Goal: Task Accomplishment & Management: Complete application form

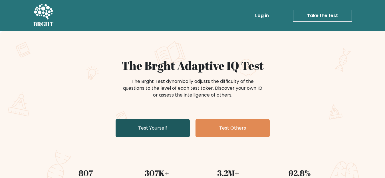
click at [162, 132] on link "Test Yourself" at bounding box center [153, 128] width 74 height 18
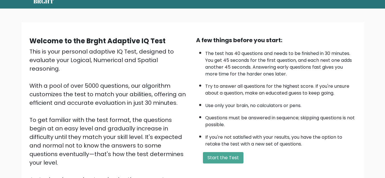
scroll to position [34, 0]
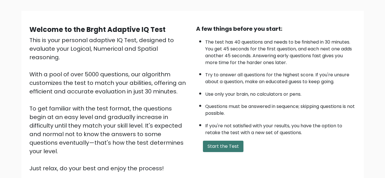
click at [224, 148] on button "Start the Test" at bounding box center [223, 146] width 41 height 11
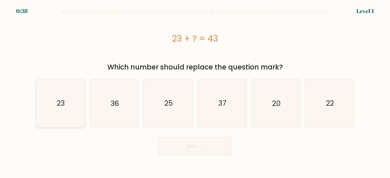
click at [76, 110] on icon "23" at bounding box center [61, 104] width 48 height 48
click at [195, 91] on input "a. 23" at bounding box center [195, 89] width 0 height 1
radio input "true"
click at [106, 104] on icon "36" at bounding box center [114, 104] width 48 height 48
click at [195, 91] on input "b. 36" at bounding box center [195, 89] width 0 height 1
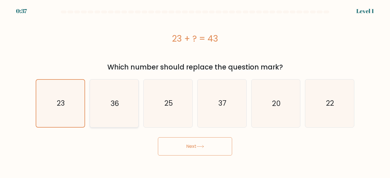
radio input "true"
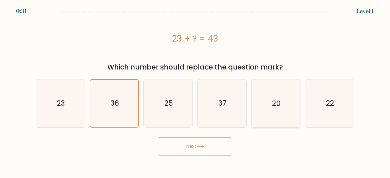
click at [276, 121] on icon "20" at bounding box center [276, 104] width 48 height 48
click at [195, 91] on input "e. 20" at bounding box center [195, 89] width 0 height 1
radio input "true"
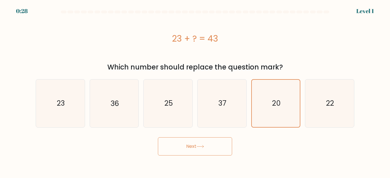
click at [196, 148] on button "Next" at bounding box center [195, 147] width 74 height 18
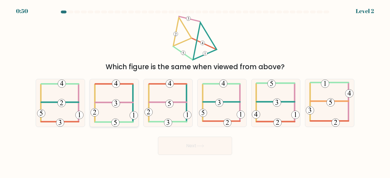
click at [120, 88] on icon at bounding box center [114, 103] width 47 height 48
click at [195, 89] on input "b." at bounding box center [195, 89] width 0 height 1
radio input "true"
click at [190, 149] on button "Next" at bounding box center [195, 146] width 74 height 18
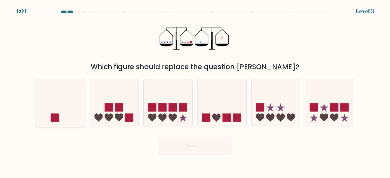
click at [67, 122] on icon at bounding box center [60, 103] width 49 height 40
click at [195, 91] on input "a." at bounding box center [195, 89] width 0 height 1
radio input "true"
click at [201, 143] on button "Next" at bounding box center [195, 146] width 74 height 18
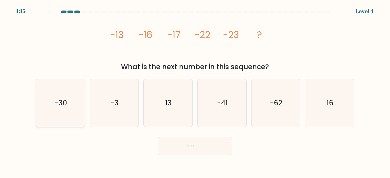
click at [55, 124] on icon "-30" at bounding box center [61, 103] width 48 height 48
click at [195, 91] on input "a. -30" at bounding box center [195, 89] width 0 height 1
radio input "true"
click at [192, 147] on button "Next" at bounding box center [195, 146] width 74 height 18
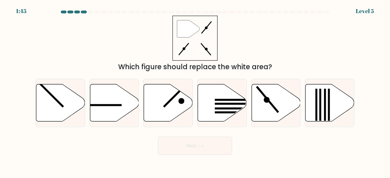
click at [193, 36] on icon """ at bounding box center [194, 38] width 45 height 45
click at [276, 94] on icon at bounding box center [276, 103] width 49 height 37
click at [195, 91] on input "e." at bounding box center [195, 89] width 0 height 1
radio input "true"
click at [182, 147] on button "Next" at bounding box center [195, 146] width 74 height 18
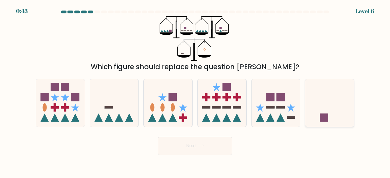
click at [332, 92] on icon at bounding box center [329, 103] width 49 height 40
click at [195, 91] on input "f." at bounding box center [195, 89] width 0 height 1
radio input "true"
click at [209, 153] on button "Next" at bounding box center [195, 146] width 74 height 18
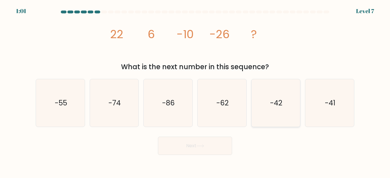
click at [267, 102] on icon "-42" at bounding box center [276, 103] width 48 height 48
click at [195, 91] on input "e. -42" at bounding box center [195, 89] width 0 height 1
radio input "true"
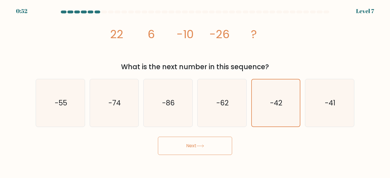
click at [188, 143] on button "Next" at bounding box center [195, 146] width 74 height 18
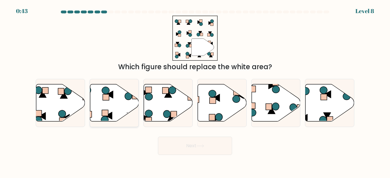
click at [114, 108] on icon at bounding box center [114, 103] width 49 height 37
click at [195, 91] on input "b." at bounding box center [195, 89] width 0 height 1
radio input "true"
click at [232, 102] on icon at bounding box center [222, 103] width 49 height 37
click at [195, 91] on input "d." at bounding box center [195, 89] width 0 height 1
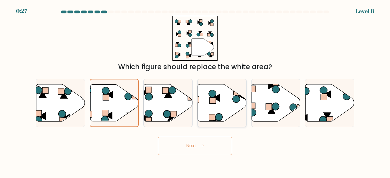
radio input "true"
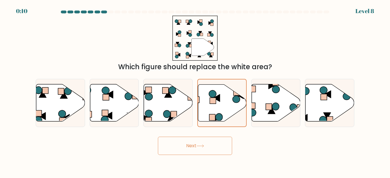
click at [213, 142] on button "Next" at bounding box center [195, 146] width 74 height 18
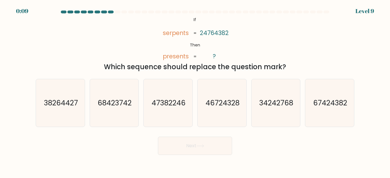
click at [213, 142] on button "Next" at bounding box center [195, 146] width 74 height 18
click at [136, 48] on div "@import url('https://fonts.googleapis.com/css?family=Abril+Fatface:400,100,100i…" at bounding box center [194, 44] width 325 height 57
click at [330, 116] on icon "67424382" at bounding box center [330, 103] width 48 height 48
click at [195, 91] on input "f. 67424382" at bounding box center [195, 89] width 0 height 1
radio input "true"
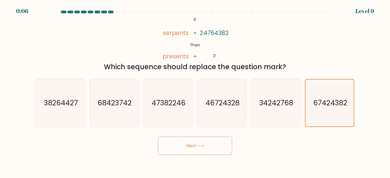
click at [206, 152] on button "Next" at bounding box center [195, 146] width 74 height 18
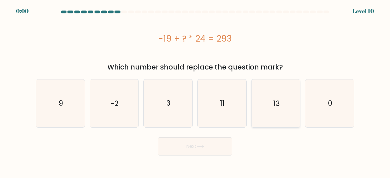
click at [263, 106] on icon "13" at bounding box center [276, 104] width 48 height 48
click at [195, 91] on input "e. 13" at bounding box center [195, 89] width 0 height 1
radio input "true"
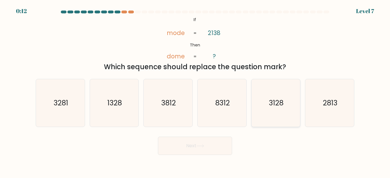
click at [282, 108] on icon "3128" at bounding box center [276, 103] width 48 height 48
click at [195, 91] on input "e. 3128" at bounding box center [195, 89] width 0 height 1
radio input "true"
click at [199, 144] on button "Next" at bounding box center [195, 146] width 74 height 18
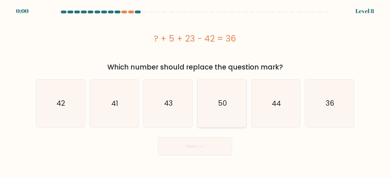
click at [216, 120] on icon "50" at bounding box center [222, 104] width 48 height 48
click at [195, 91] on input "d. 50" at bounding box center [195, 89] width 0 height 1
radio input "true"
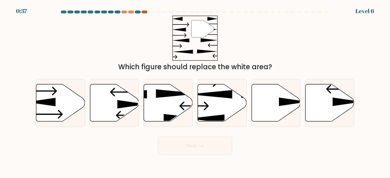
click at [143, 12] on div at bounding box center [145, 12] width 6 height 3
click at [323, 101] on icon at bounding box center [329, 103] width 49 height 37
click at [195, 91] on input "f." at bounding box center [195, 89] width 0 height 1
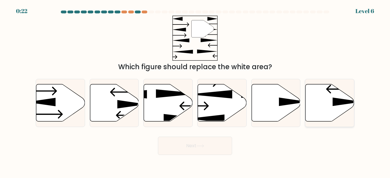
radio input "true"
click at [111, 86] on icon at bounding box center [114, 103] width 49 height 37
click at [195, 89] on input "b." at bounding box center [195, 89] width 0 height 1
radio input "true"
click at [203, 148] on button "Next" at bounding box center [195, 146] width 74 height 18
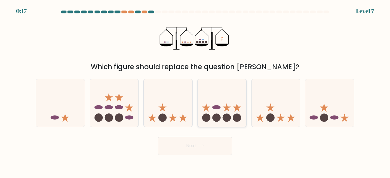
click at [219, 115] on circle at bounding box center [216, 118] width 8 height 8
click at [195, 91] on input "d." at bounding box center [195, 89] width 0 height 1
radio input "true"
click at [208, 141] on button "Next" at bounding box center [195, 146] width 74 height 18
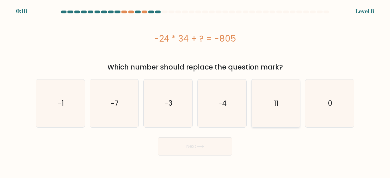
click at [291, 90] on icon "11" at bounding box center [276, 104] width 48 height 48
click at [195, 90] on input "e. 11" at bounding box center [195, 89] width 0 height 1
radio input "true"
click at [195, 150] on button "Next" at bounding box center [195, 147] width 74 height 18
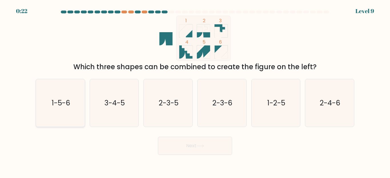
click at [64, 107] on text "1-5-6" at bounding box center [60, 103] width 19 height 10
click at [195, 91] on input "a. 1-5-6" at bounding box center [195, 89] width 0 height 1
radio input "true"
click at [195, 142] on button "Next" at bounding box center [195, 146] width 74 height 18
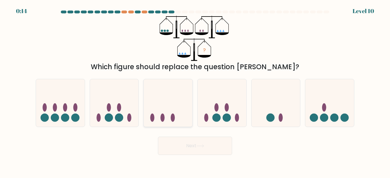
click at [167, 100] on icon at bounding box center [168, 103] width 49 height 40
click at [195, 91] on input "c." at bounding box center [195, 89] width 0 height 1
radio input "true"
click at [283, 105] on icon at bounding box center [276, 103] width 49 height 40
click at [195, 91] on input "e." at bounding box center [195, 89] width 0 height 1
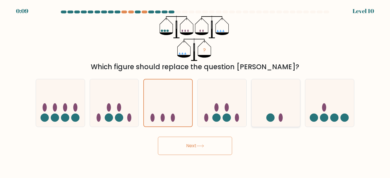
radio input "true"
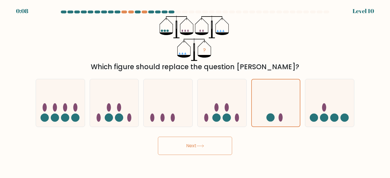
click at [186, 150] on button "Next" at bounding box center [195, 146] width 74 height 18
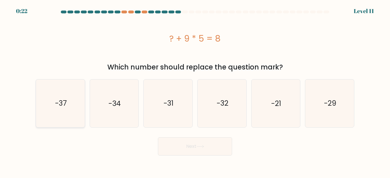
click at [72, 106] on icon "-37" at bounding box center [61, 104] width 48 height 48
click at [195, 91] on input "a. -37" at bounding box center [195, 89] width 0 height 1
radio input "true"
click at [196, 149] on button "Next" at bounding box center [195, 147] width 74 height 18
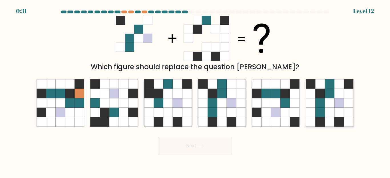
click at [327, 102] on icon at bounding box center [329, 102] width 9 height 9
click at [195, 91] on input "f." at bounding box center [195, 89] width 0 height 1
radio input "true"
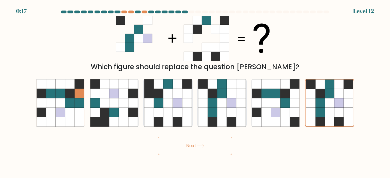
click at [210, 143] on button "Next" at bounding box center [195, 146] width 74 height 18
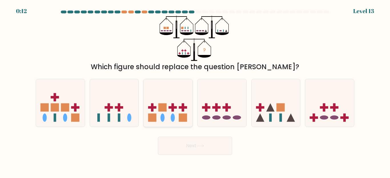
click at [173, 102] on icon at bounding box center [168, 103] width 49 height 40
click at [195, 91] on input "c." at bounding box center [195, 89] width 0 height 1
radio input "true"
click at [320, 104] on icon at bounding box center [329, 103] width 49 height 40
click at [195, 91] on input "f." at bounding box center [195, 89] width 0 height 1
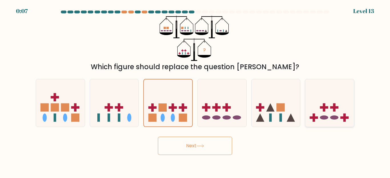
radio input "true"
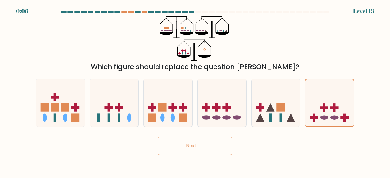
click at [189, 146] on button "Next" at bounding box center [195, 146] width 74 height 18
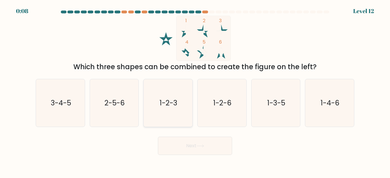
click at [180, 96] on icon "1-2-3" at bounding box center [168, 103] width 48 height 48
click at [195, 91] on input "c. 1-2-3" at bounding box center [195, 89] width 0 height 1
radio input "true"
click at [172, 147] on button "Next" at bounding box center [195, 146] width 74 height 18
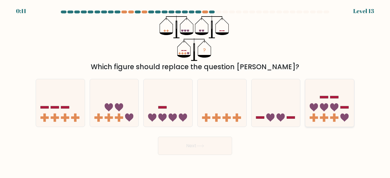
click at [325, 102] on icon at bounding box center [329, 103] width 49 height 40
click at [195, 91] on input "f." at bounding box center [195, 89] width 0 height 1
radio input "true"
click at [75, 106] on icon at bounding box center [60, 103] width 49 height 40
click at [195, 91] on input "a." at bounding box center [195, 89] width 0 height 1
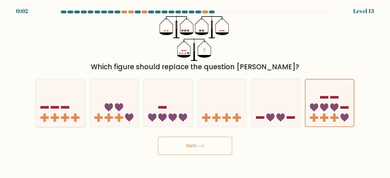
radio input "true"
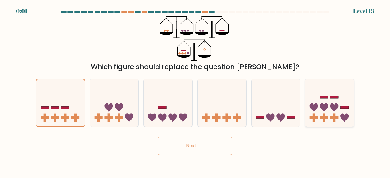
click at [327, 103] on icon at bounding box center [329, 103] width 49 height 40
click at [195, 91] on input "f." at bounding box center [195, 89] width 0 height 1
radio input "true"
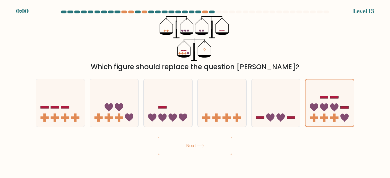
click at [208, 152] on button "Next" at bounding box center [195, 146] width 74 height 18
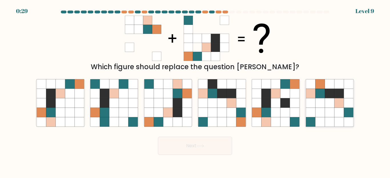
click at [319, 100] on icon at bounding box center [319, 102] width 9 height 9
click at [195, 91] on input "f." at bounding box center [195, 89] width 0 height 1
radio input "true"
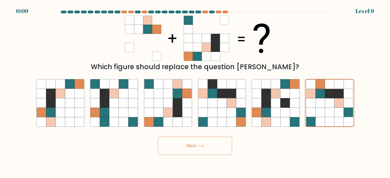
click at [204, 143] on button "Next" at bounding box center [195, 146] width 74 height 18
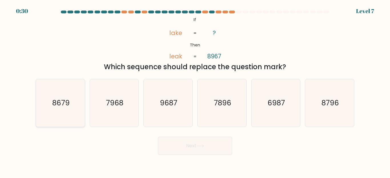
click at [39, 108] on icon "8679" at bounding box center [61, 103] width 48 height 48
click at [195, 91] on input "a. 8679" at bounding box center [195, 89] width 0 height 1
radio input "true"
click at [196, 144] on button "Next" at bounding box center [195, 146] width 74 height 18
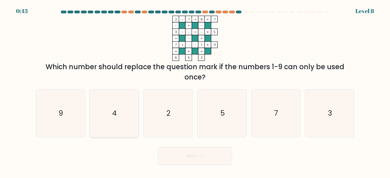
click at [120, 100] on icon "4" at bounding box center [114, 114] width 48 height 48
click at [195, 91] on input "b. 4" at bounding box center [195, 89] width 0 height 1
radio input "true"
click at [200, 150] on button "Next" at bounding box center [195, 156] width 74 height 18
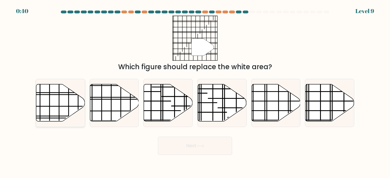
click at [60, 94] on icon at bounding box center [60, 103] width 49 height 37
click at [195, 91] on input "a." at bounding box center [195, 89] width 0 height 1
radio input "true"
click at [183, 151] on button "Next" at bounding box center [195, 146] width 74 height 18
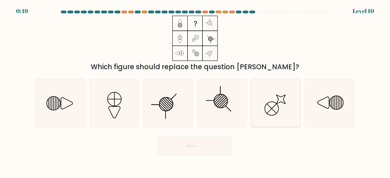
click at [281, 104] on icon at bounding box center [276, 103] width 48 height 48
click at [195, 91] on input "e." at bounding box center [195, 89] width 0 height 1
radio input "true"
click at [180, 148] on button "Next" at bounding box center [195, 146] width 74 height 18
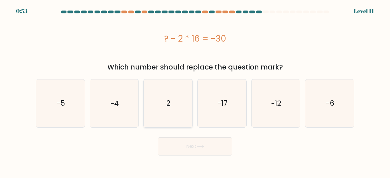
click at [175, 98] on icon "2" at bounding box center [168, 104] width 48 height 48
click at [195, 91] on input "c. 2" at bounding box center [195, 89] width 0 height 1
radio input "true"
click at [188, 147] on button "Next" at bounding box center [195, 147] width 74 height 18
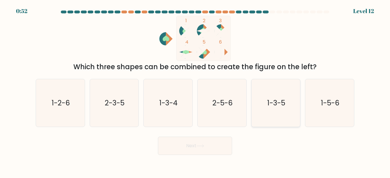
click at [275, 111] on icon "1-3-5" at bounding box center [276, 103] width 48 height 48
click at [195, 91] on input "e. 1-3-5" at bounding box center [195, 89] width 0 height 1
radio input "true"
click at [194, 151] on button "Next" at bounding box center [195, 146] width 74 height 18
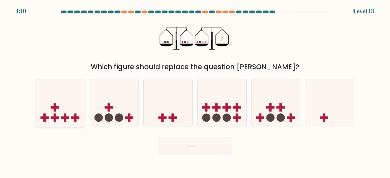
click at [64, 115] on icon at bounding box center [60, 103] width 49 height 40
click at [195, 91] on input "a." at bounding box center [195, 89] width 0 height 1
radio input "true"
click at [184, 139] on button "Next" at bounding box center [195, 146] width 74 height 18
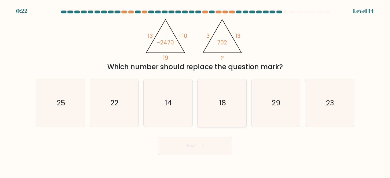
click at [228, 104] on icon "18" at bounding box center [222, 103] width 48 height 48
click at [195, 91] on input "d. 18" at bounding box center [195, 89] width 0 height 1
radio input "true"
click at [190, 143] on button "Next" at bounding box center [195, 146] width 74 height 18
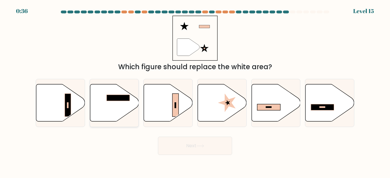
click at [112, 98] on rect at bounding box center [117, 98] width 23 height 6
click at [195, 91] on input "b." at bounding box center [195, 89] width 0 height 1
radio input "true"
click at [190, 155] on button "Next" at bounding box center [195, 146] width 74 height 18
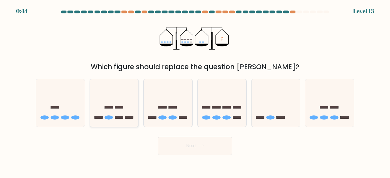
click at [115, 120] on icon at bounding box center [114, 103] width 49 height 40
click at [195, 91] on input "b." at bounding box center [195, 89] width 0 height 1
radio input "true"
click at [180, 140] on button "Next" at bounding box center [195, 146] width 74 height 18
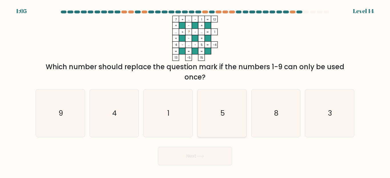
click at [213, 90] on icon "5" at bounding box center [222, 114] width 48 height 48
click at [195, 90] on input "d. 5" at bounding box center [195, 89] width 0 height 1
radio input "true"
click at [198, 155] on button "Next" at bounding box center [195, 156] width 74 height 18
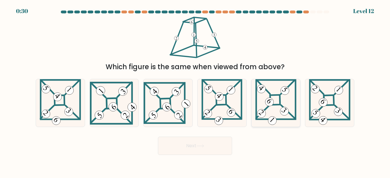
click at [269, 100] on 871 at bounding box center [270, 102] width 12 height 12
click at [195, 91] on input "e." at bounding box center [195, 89] width 0 height 1
radio input "true"
click at [205, 142] on button "Next" at bounding box center [195, 146] width 74 height 18
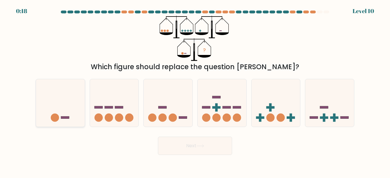
click at [79, 87] on icon at bounding box center [60, 103] width 49 height 40
click at [195, 89] on input "a." at bounding box center [195, 89] width 0 height 1
radio input "true"
click at [184, 142] on button "Next" at bounding box center [195, 146] width 74 height 18
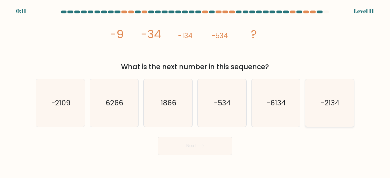
click at [325, 101] on text "-2134" at bounding box center [330, 103] width 19 height 10
click at [195, 91] on input "f. -2134" at bounding box center [195, 89] width 0 height 1
radio input "true"
click at [189, 145] on button "Next" at bounding box center [195, 146] width 74 height 18
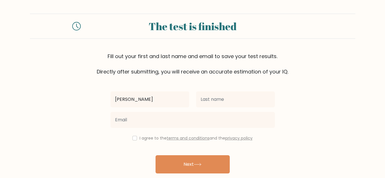
type input "[PERSON_NAME]"
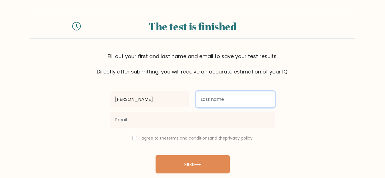
click at [223, 96] on input "text" at bounding box center [235, 100] width 79 height 16
type input "[PERSON_NAME]"
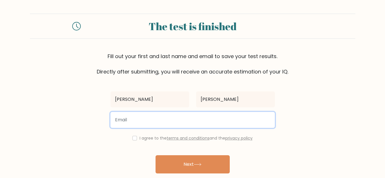
click at [175, 116] on input "email" at bounding box center [192, 120] width 164 height 16
click at [170, 121] on input "email" at bounding box center [192, 120] width 164 height 16
type input "[EMAIL_ADDRESS][DOMAIN_NAME]"
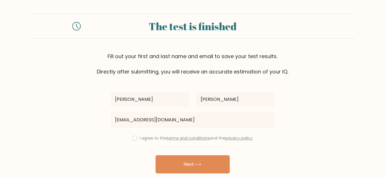
click at [136, 138] on div "I agree to the terms and conditions and the privacy policy" at bounding box center [192, 138] width 171 height 7
click at [133, 139] on input "checkbox" at bounding box center [134, 138] width 5 height 5
checkbox input "true"
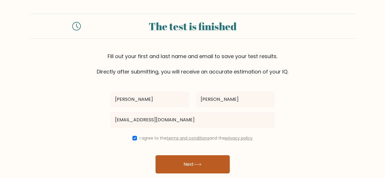
click at [197, 169] on button "Next" at bounding box center [193, 165] width 74 height 18
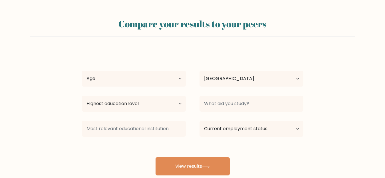
select select "IN"
click at [134, 79] on select "Age Under [DEMOGRAPHIC_DATA] [DEMOGRAPHIC_DATA] [DEMOGRAPHIC_DATA] [DEMOGRAPHIC…" at bounding box center [134, 79] width 104 height 16
select select "min_18"
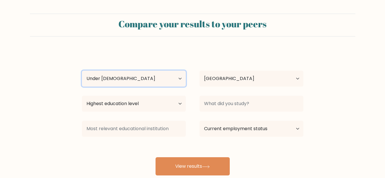
click at [82, 71] on select "Age Under [DEMOGRAPHIC_DATA] [DEMOGRAPHIC_DATA] [DEMOGRAPHIC_DATA] [DEMOGRAPHIC…" at bounding box center [134, 79] width 104 height 16
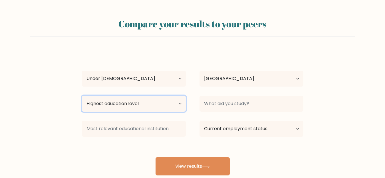
click at [116, 106] on select "Highest education level No schooling Primary Lower Secondary Upper Secondary Oc…" at bounding box center [134, 104] width 104 height 16
select select "upper_secondary"
click at [82, 96] on select "Highest education level No schooling Primary Lower Secondary Upper Secondary Oc…" at bounding box center [134, 104] width 104 height 16
click at [170, 106] on select "Highest education level No schooling Primary Lower Secondary Upper Secondary Oc…" at bounding box center [134, 104] width 104 height 16
click at [112, 98] on select "Highest education level No schooling Primary Lower Secondary Upper Secondary Oc…" at bounding box center [134, 104] width 104 height 16
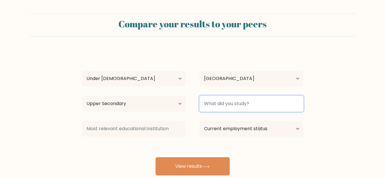
click at [247, 102] on input at bounding box center [252, 104] width 104 height 16
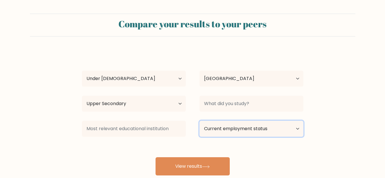
click at [226, 134] on select "Current employment status Employed Student Retired Other / prefer not to answer" at bounding box center [252, 129] width 104 height 16
select select "student"
click at [200, 121] on select "Current employment status Employed Student Retired Other / prefer not to answer" at bounding box center [252, 129] width 104 height 16
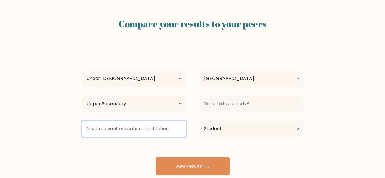
click at [164, 128] on input at bounding box center [134, 129] width 104 height 16
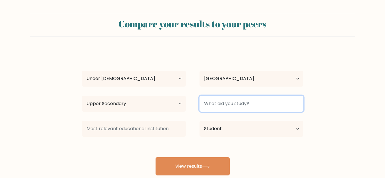
click at [232, 102] on input at bounding box center [252, 104] width 104 height 16
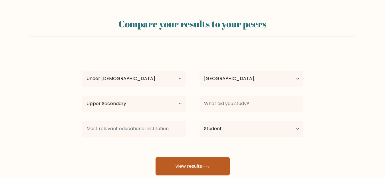
click at [193, 160] on button "View results" at bounding box center [193, 167] width 74 height 18
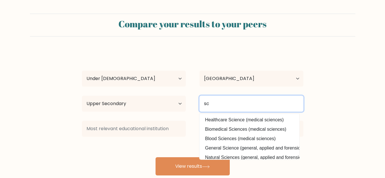
type input "s"
type input "b"
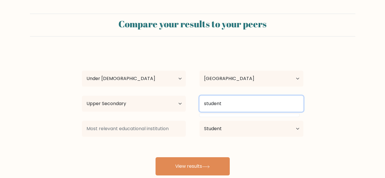
type input "student"
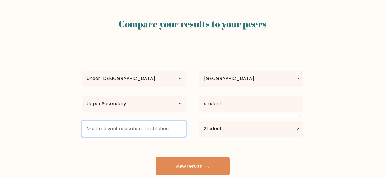
click at [153, 131] on input at bounding box center [134, 129] width 104 height 16
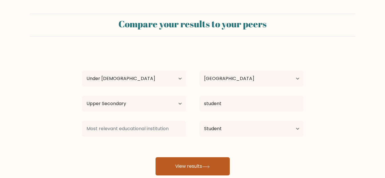
click at [196, 168] on button "View results" at bounding box center [193, 167] width 74 height 18
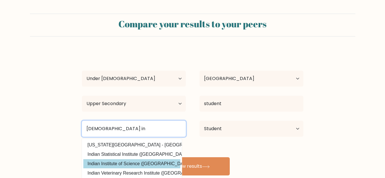
type input "[DEMOGRAPHIC_DATA] in"
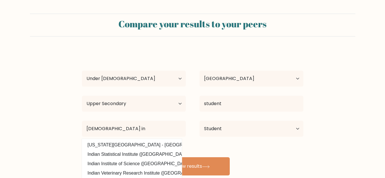
click at [141, 164] on div "[PERSON_NAME] Age Under [DEMOGRAPHIC_DATA] [DEMOGRAPHIC_DATA] [DEMOGRAPHIC_DATA…" at bounding box center [193, 113] width 228 height 126
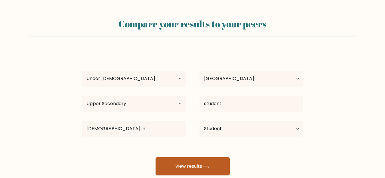
click at [177, 166] on button "View results" at bounding box center [193, 167] width 74 height 18
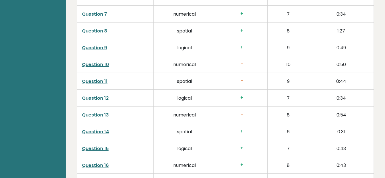
scroll to position [1005, 0]
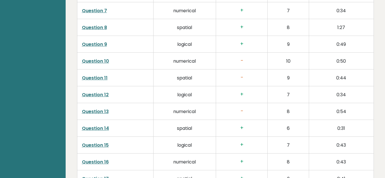
click at [104, 58] on link "Question 10" at bounding box center [95, 61] width 27 height 7
